Goal: Task Accomplishment & Management: Manage account settings

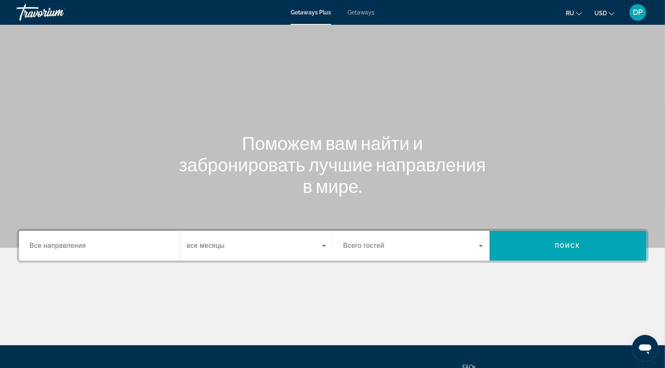
click at [373, 16] on span "Getaways" at bounding box center [361, 12] width 27 height 7
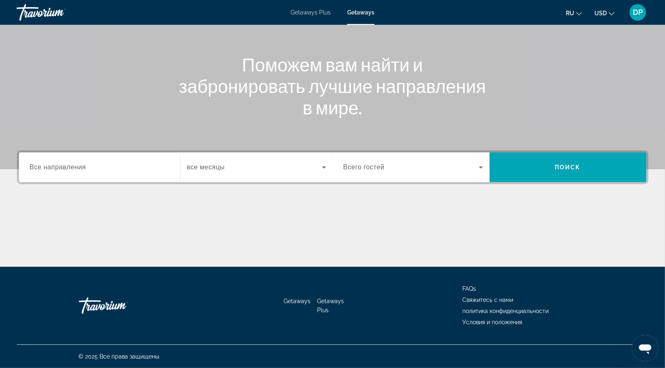
scroll to position [190, 0]
click at [86, 164] on span "Все направления" at bounding box center [58, 167] width 57 height 7
click at [88, 163] on input "Destination Все направления" at bounding box center [100, 168] width 140 height 10
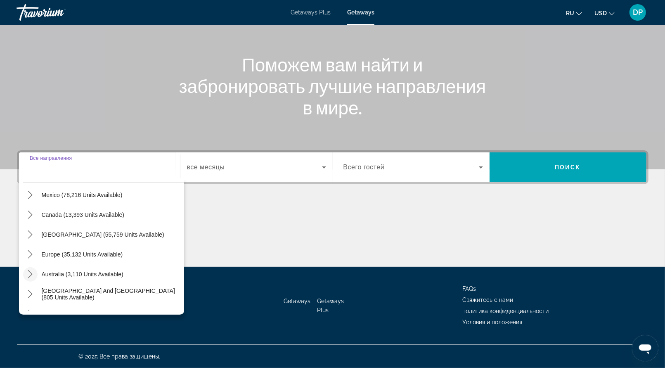
scroll to position [83, 0]
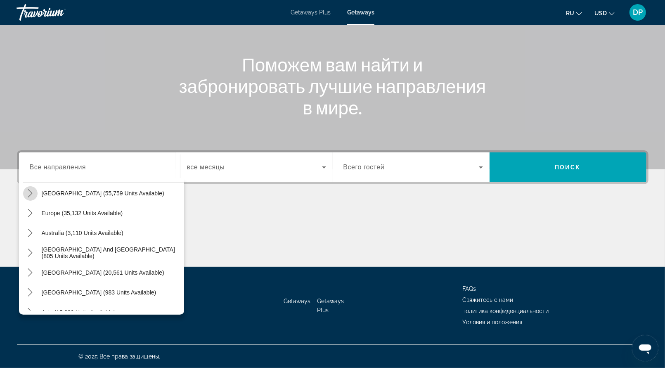
click at [33, 189] on icon "Toggle Caribbean & Atlantic Islands (55,759 units available) submenu" at bounding box center [30, 193] width 5 height 8
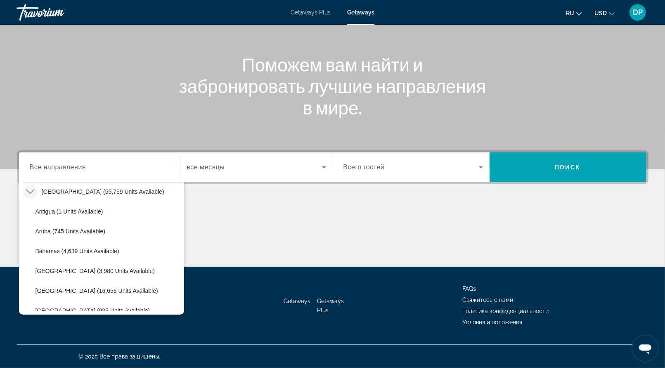
click at [34, 187] on icon "Toggle Caribbean & Atlantic Islands (55,759 units available) submenu" at bounding box center [30, 191] width 8 height 8
click at [34, 306] on icon "Toggle Asia (15,839 units available) submenu" at bounding box center [30, 310] width 8 height 8
click at [64, 327] on span "Malaysia (1,018 units available)" at bounding box center [95, 330] width 119 height 7
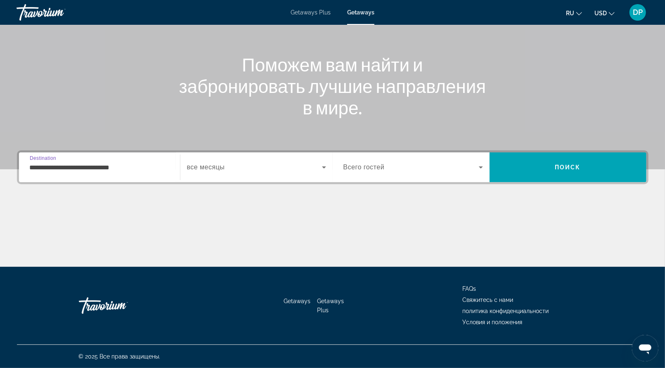
click at [35, 163] on input "**********" at bounding box center [100, 168] width 140 height 10
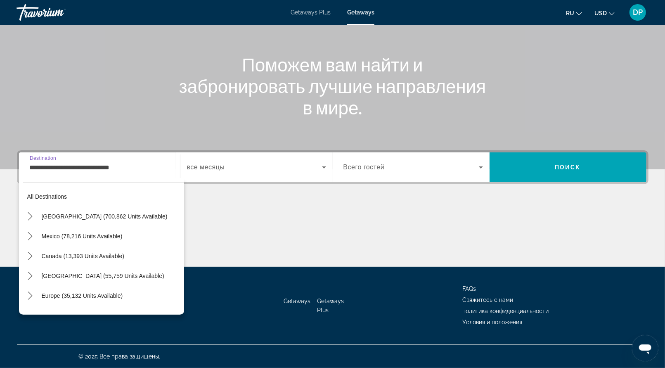
scroll to position [272, 0]
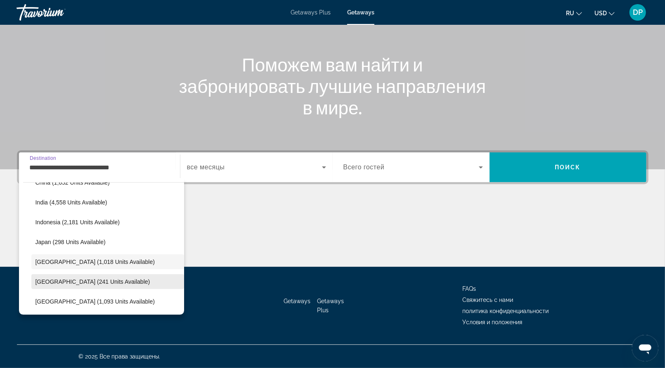
click at [66, 278] on span "Maldives (241 units available)" at bounding box center [93, 281] width 115 height 7
type input "**********"
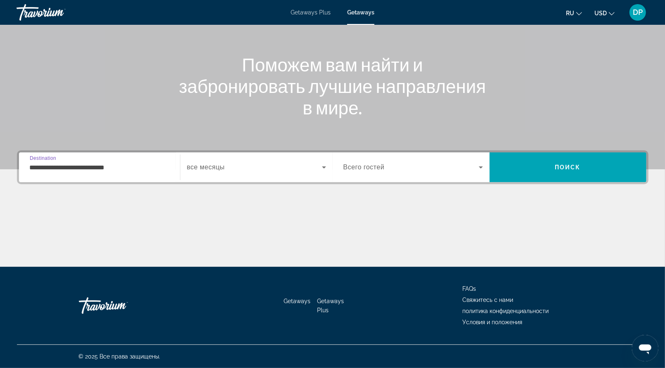
click at [272, 162] on span "Search widget" at bounding box center [254, 167] width 135 height 10
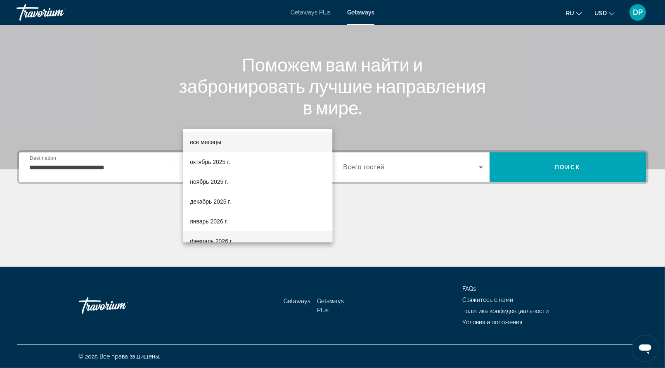
click at [233, 237] on span "февраль 2026 г." at bounding box center [211, 241] width 43 height 10
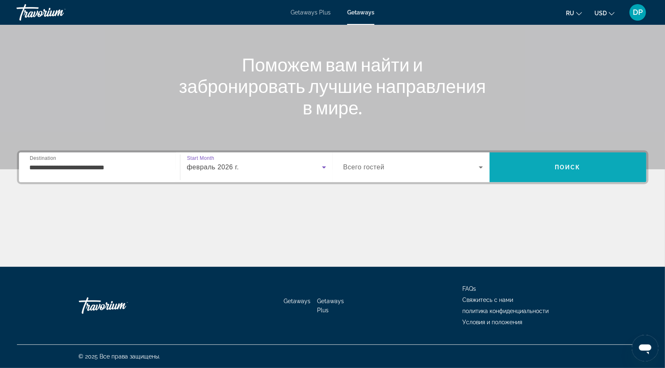
click at [545, 157] on span "Search" at bounding box center [568, 167] width 157 height 20
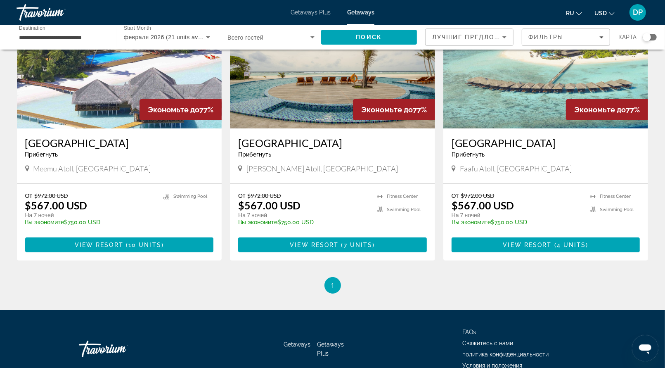
scroll to position [83, 0]
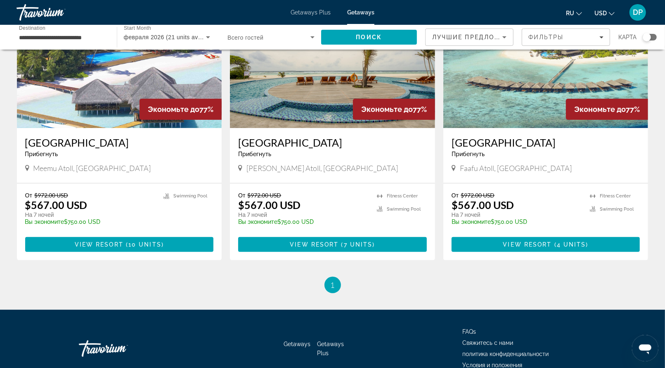
drag, startPoint x: 31, startPoint y: 198, endPoint x: 175, endPoint y: 200, distance: 144.1
copy h3 "Medhufushi Island Resort"
click at [85, 175] on div "Meemu Atoll, Maldives" at bounding box center [119, 169] width 189 height 11
click at [121, 248] on span "View Resort" at bounding box center [99, 244] width 49 height 7
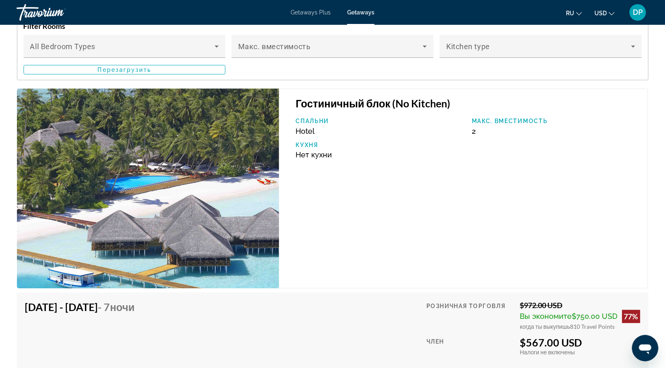
scroll to position [1652, 0]
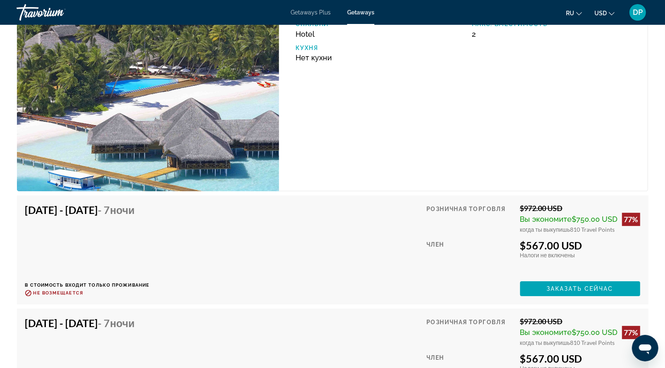
drag, startPoint x: 425, startPoint y: 140, endPoint x: 358, endPoint y: 249, distance: 127.5
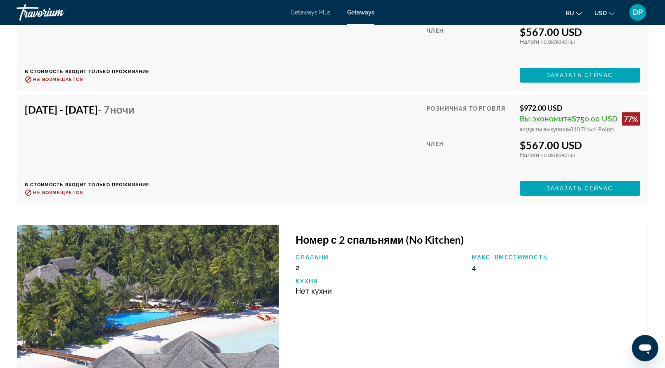
scroll to position [2147, 0]
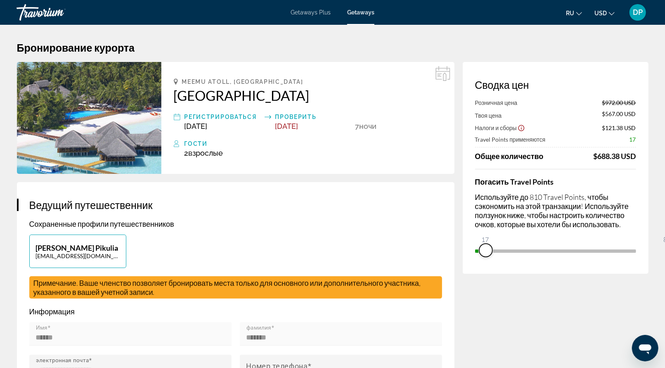
drag, startPoint x: 619, startPoint y: 308, endPoint x: 419, endPoint y: 306, distance: 200.3
click at [463, 274] on div "Сводка цен Розничная цена $972.00 USD Твоя цена $567.00 USD Налоги и сборы $121…" at bounding box center [556, 168] width 186 height 212
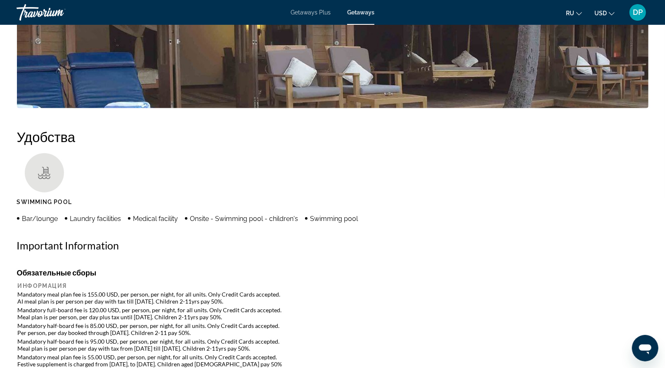
scroll to position [248, 0]
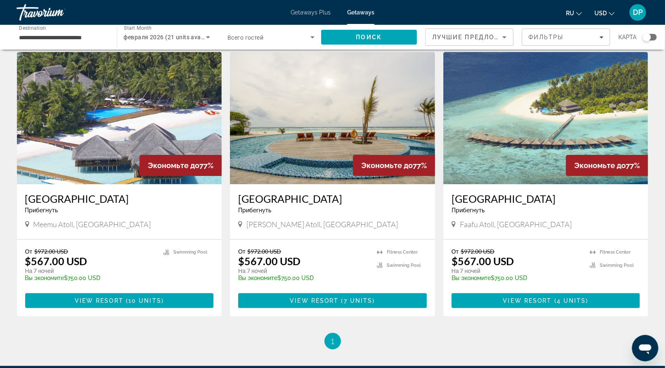
scroll to position [41, 0]
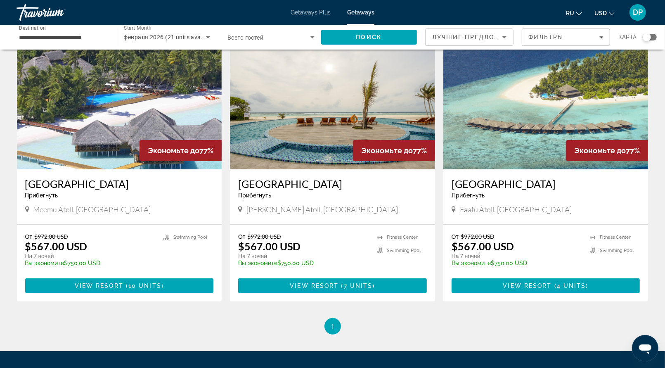
drag, startPoint x: 244, startPoint y: 240, endPoint x: 393, endPoint y: 244, distance: 149.1
drag, startPoint x: 456, startPoint y: 238, endPoint x: 584, endPoint y: 231, distance: 128.2
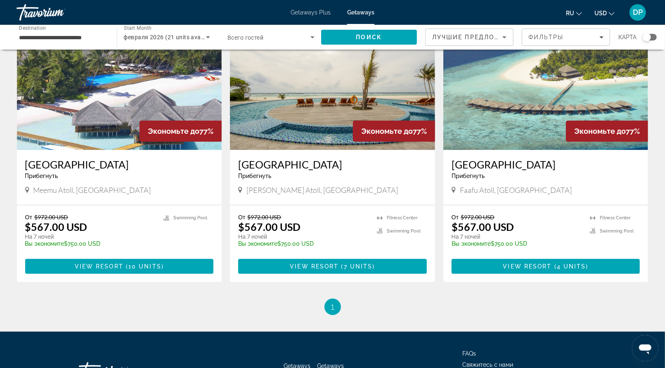
scroll to position [83, 0]
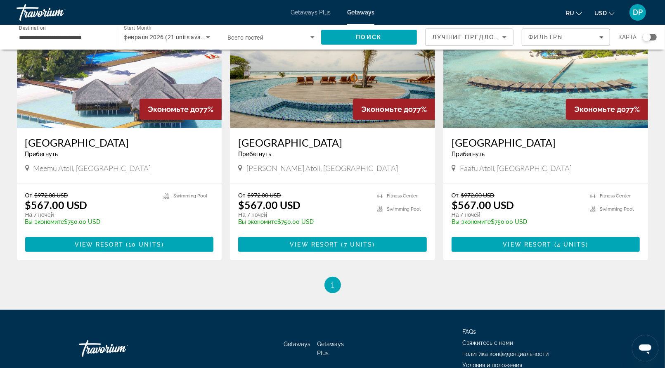
click at [539, 128] on img "Main content" at bounding box center [545, 62] width 205 height 132
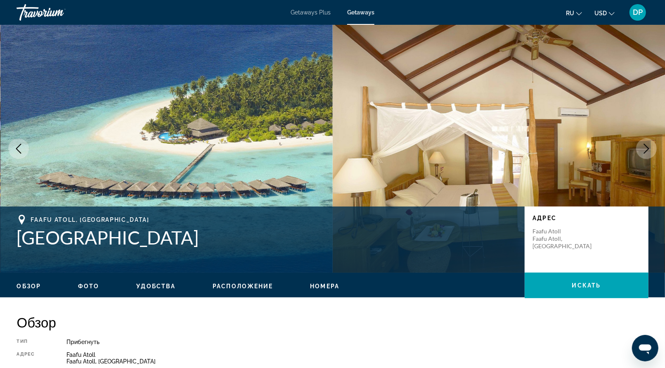
click at [643, 154] on icon "Next image" at bounding box center [647, 149] width 10 height 10
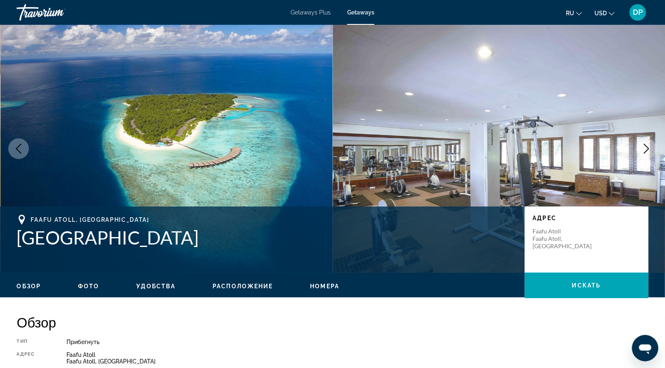
click at [643, 154] on icon "Next image" at bounding box center [647, 149] width 10 height 10
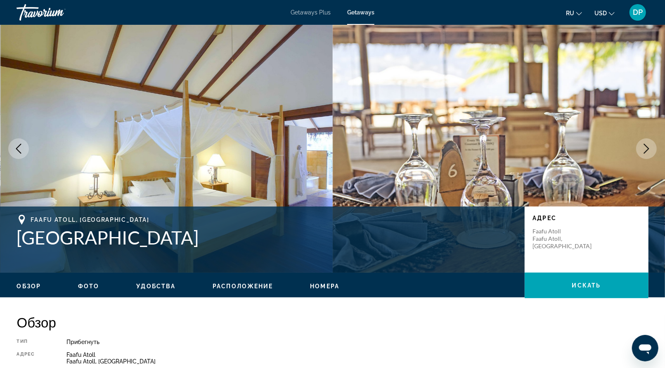
click at [642, 154] on icon "Next image" at bounding box center [647, 149] width 10 height 10
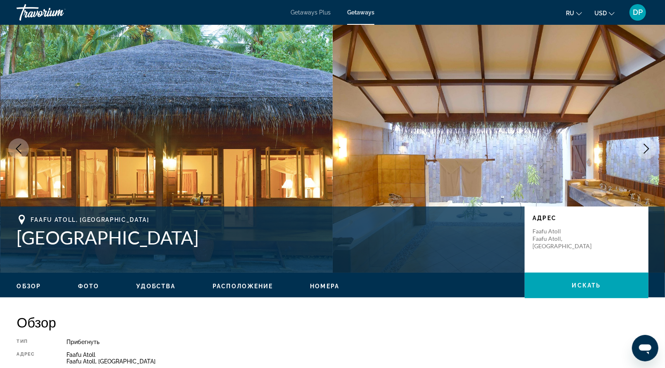
click at [642, 154] on icon "Next image" at bounding box center [647, 149] width 10 height 10
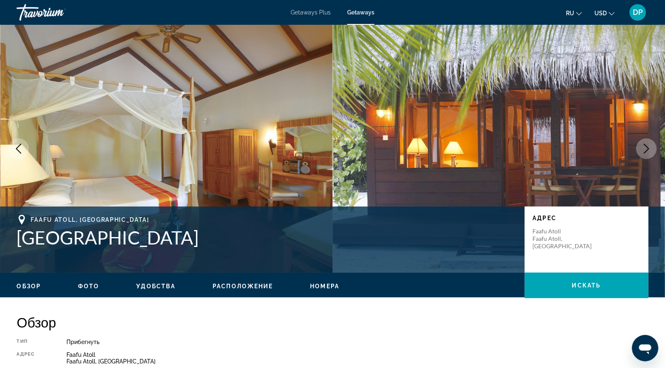
click at [642, 154] on icon "Next image" at bounding box center [647, 149] width 10 height 10
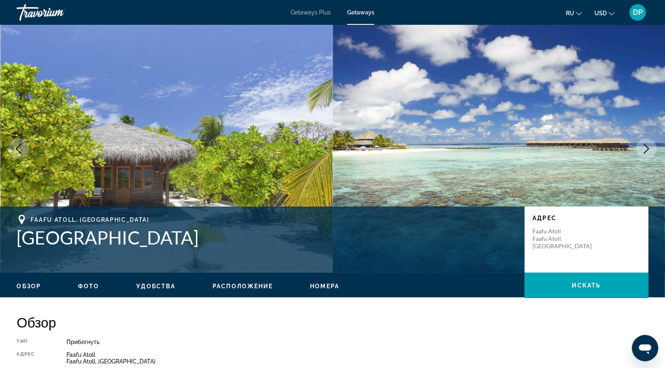
click at [642, 154] on icon "Next image" at bounding box center [647, 149] width 10 height 10
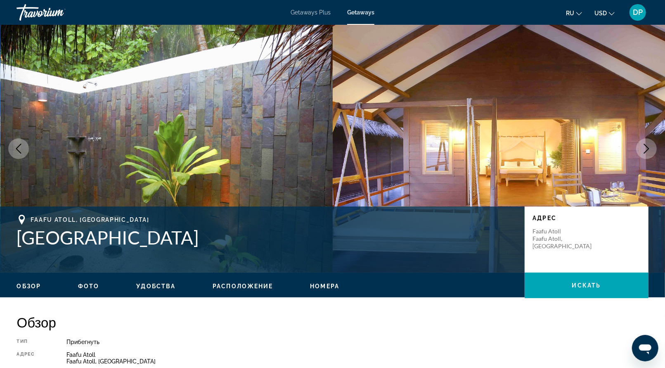
click at [642, 154] on icon "Next image" at bounding box center [647, 149] width 10 height 10
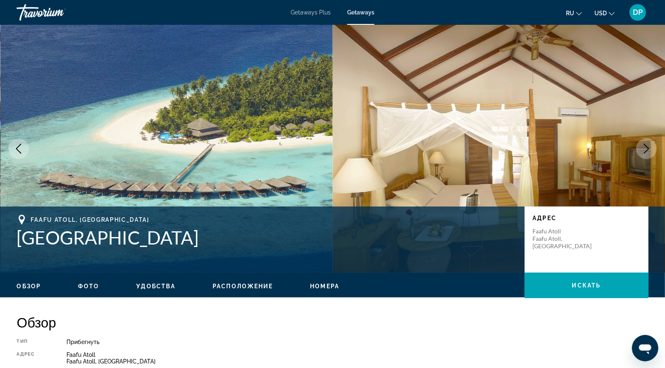
click at [642, 154] on icon "Next image" at bounding box center [647, 149] width 10 height 10
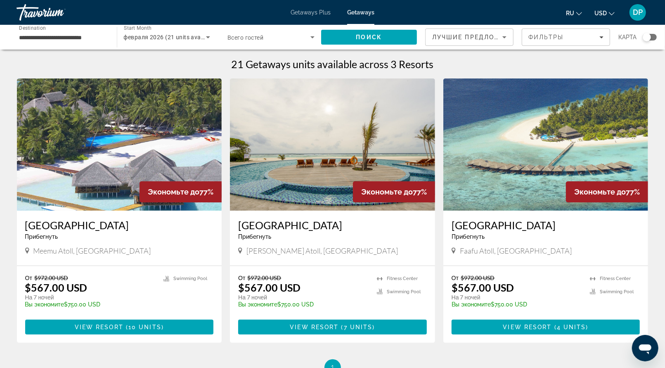
click at [9, 170] on div "21 Getaways units available across 3 Resorts Экономьте до 77% Medhufushi Island…" at bounding box center [332, 217] width 665 height 318
click at [59, 15] on div "Travorium" at bounding box center [58, 12] width 83 height 21
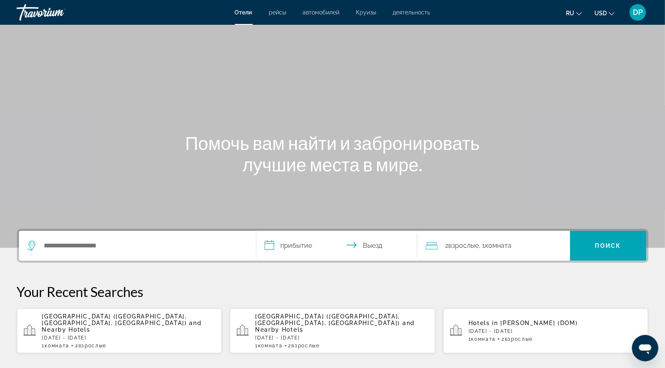
click at [637, 15] on span "DP" at bounding box center [638, 12] width 10 height 8
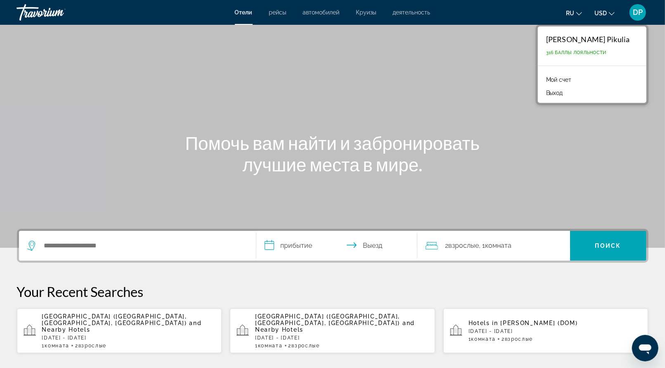
click at [560, 85] on link "Мой счет" at bounding box center [559, 79] width 34 height 11
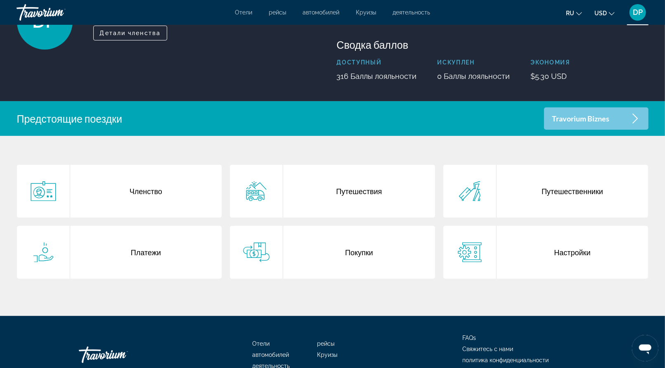
scroll to position [254, 0]
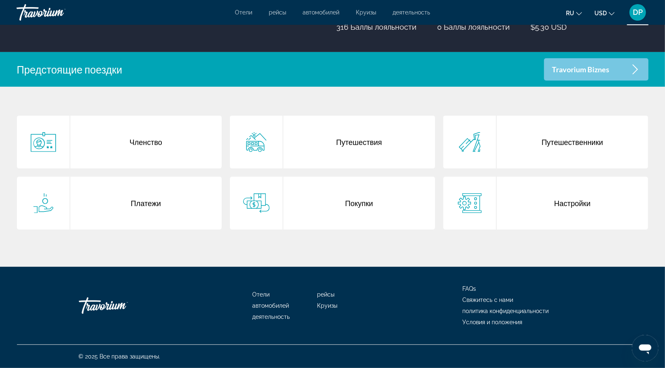
click at [356, 116] on div "Путешествия" at bounding box center [359, 142] width 152 height 53
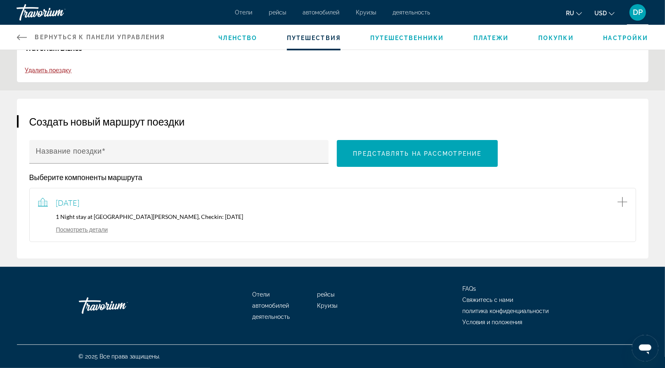
scroll to position [160, 0]
click at [102, 226] on link "Посмотреть детали" at bounding box center [73, 229] width 70 height 7
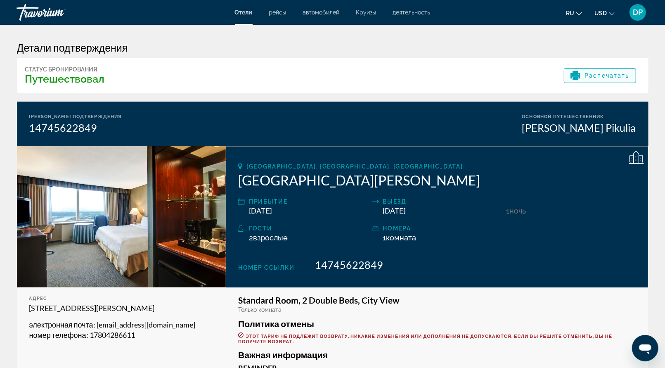
click at [585, 79] on span "Распечатать" at bounding box center [607, 75] width 45 height 7
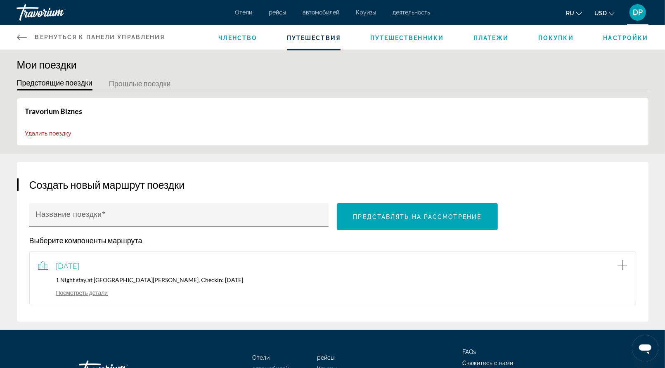
click at [509, 41] on span "Платежи" at bounding box center [492, 38] width 36 height 7
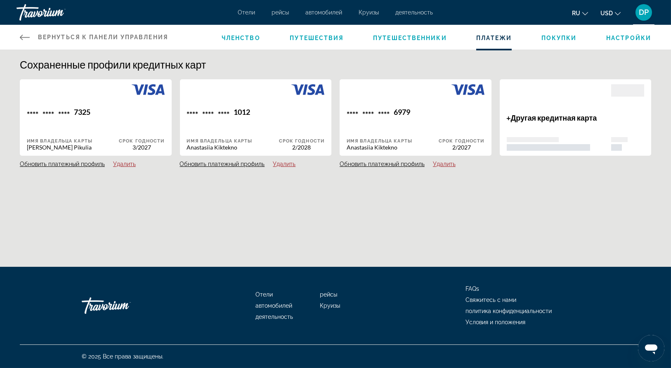
click at [559, 41] on span "Покупки" at bounding box center [560, 38] width 36 height 7
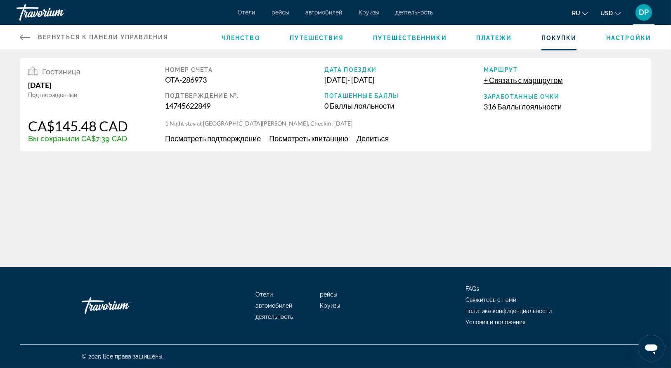
drag, startPoint x: 31, startPoint y: 159, endPoint x: 157, endPoint y: 159, distance: 125.9
click at [157, 151] on div "Гостиница [DATE] Подтвержденный CA$145.48 CAD Вы сохранили CA$7.39 CAD Номер сч…" at bounding box center [336, 104] width 632 height 93
click at [164, 151] on div "Гостиница [DATE] Подтвержденный CA$145.48 CAD Вы сохранили CA$7.39 CAD Номер сч…" at bounding box center [336, 104] width 632 height 93
drag, startPoint x: 561, startPoint y: 133, endPoint x: 601, endPoint y: 128, distance: 40.4
click at [601, 111] on div "316 Баллы лояльности" at bounding box center [563, 106] width 159 height 9
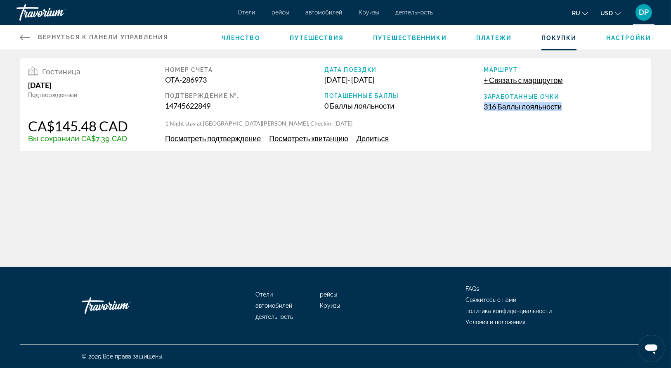
click at [560, 119] on div "Номер счета [PERSON_NAME]-286973 Подтверждение №. 14745622849 Дата поездки [DAT…" at bounding box center [404, 92] width 478 height 53
click at [348, 143] on span "Посмотреть квитанцию" at bounding box center [308, 138] width 79 height 9
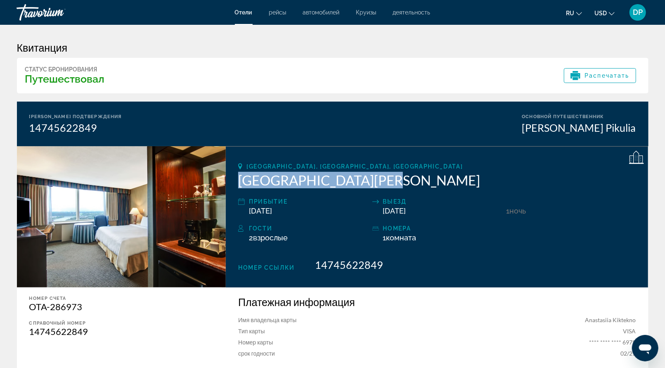
drag, startPoint x: 244, startPoint y: 224, endPoint x: 448, endPoint y: 223, distance: 203.6
click at [452, 188] on h2 "[GEOGRAPHIC_DATA][PERSON_NAME]" at bounding box center [437, 180] width 398 height 17
copy h2 "[GEOGRAPHIC_DATA][PERSON_NAME]"
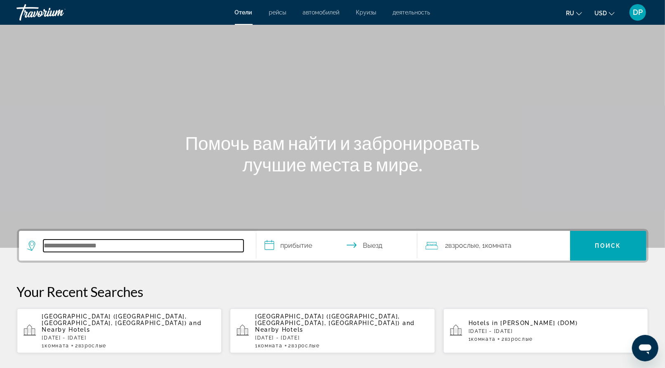
paste input "**********"
type input "**********"
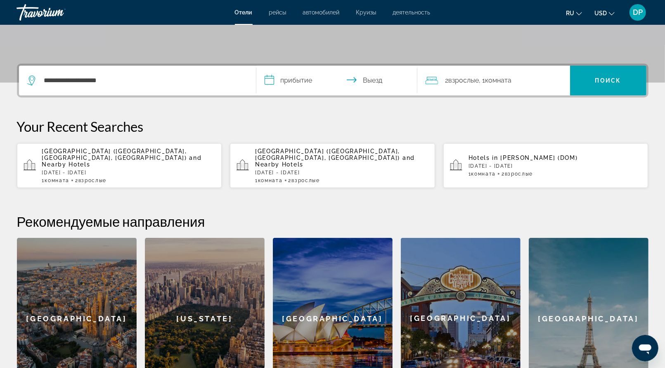
click at [311, 98] on input "**********" at bounding box center [338, 82] width 164 height 32
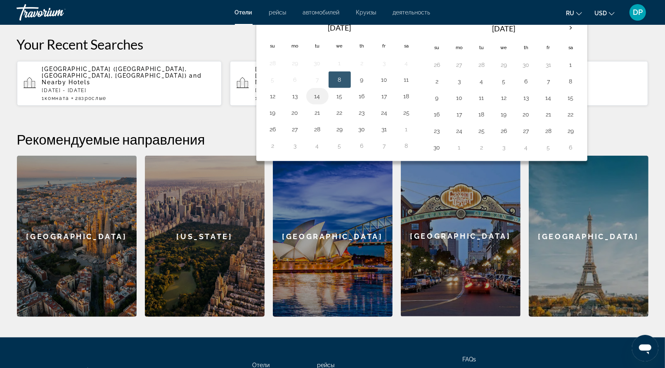
scroll to position [252, 0]
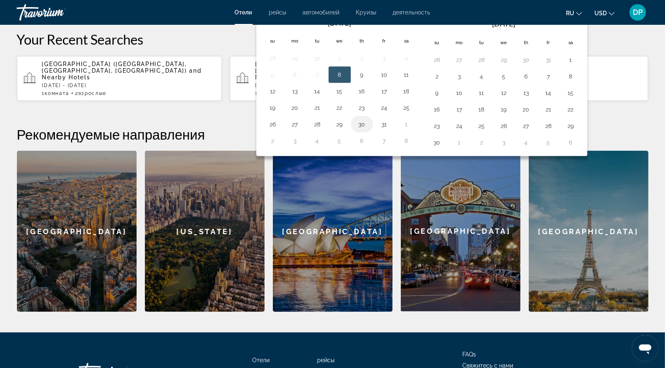
click at [369, 130] on button "30" at bounding box center [362, 125] width 13 height 12
click at [391, 130] on button "31" at bounding box center [384, 125] width 13 height 12
type input "**********"
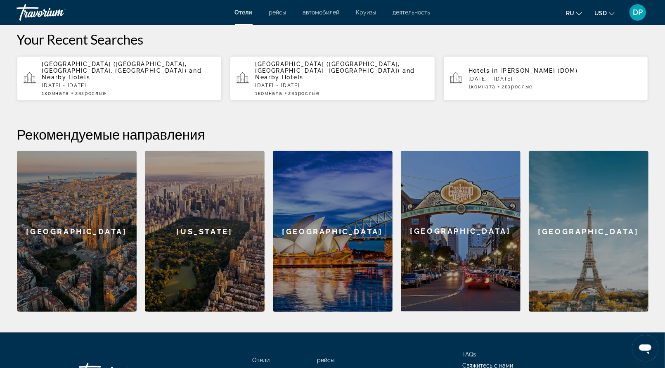
drag, startPoint x: 97, startPoint y: 53, endPoint x: 132, endPoint y: 53, distance: 34.7
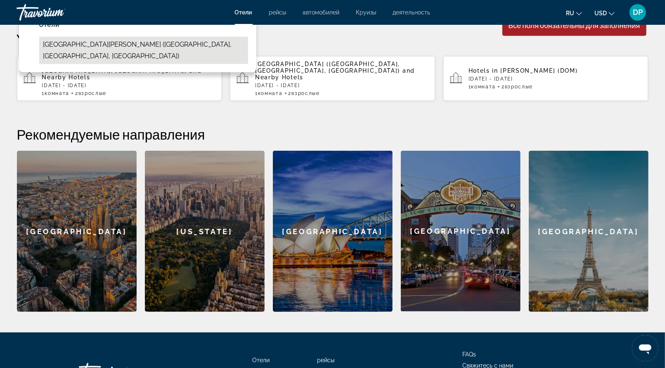
click at [137, 64] on button "Chateau Lacombe Hotel (Edmonton, AB, CA)" at bounding box center [143, 50] width 209 height 27
type input "**********"
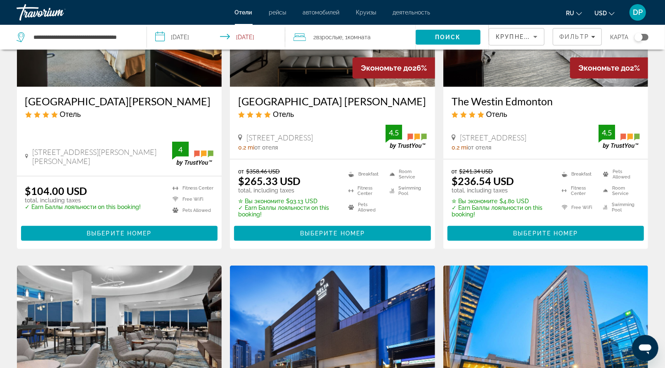
scroll to position [124, 0]
click at [95, 87] on img "Main content" at bounding box center [119, 21] width 205 height 132
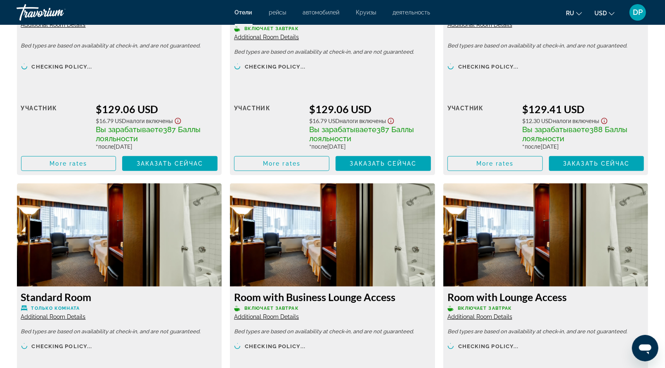
scroll to position [2439, 0]
